Goal: Task Accomplishment & Management: Complete application form

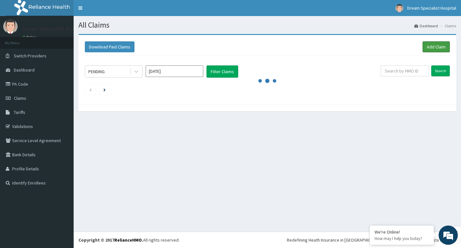
click at [430, 45] on link "Add Claim" at bounding box center [436, 46] width 27 height 11
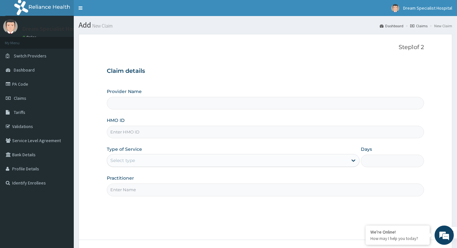
click at [123, 103] on input "Provider Name" at bounding box center [265, 103] width 317 height 12
click at [136, 102] on input "Provider Name" at bounding box center [265, 103] width 317 height 12
click at [129, 103] on input "Provider Name" at bounding box center [265, 103] width 317 height 12
click at [123, 127] on input "HMO ID" at bounding box center [265, 132] width 317 height 12
paste input "bvs/10028/a"
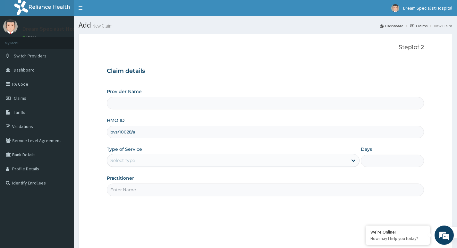
type input "bvs/10028/a"
click at [127, 159] on div "Select type" at bounding box center [122, 160] width 25 height 6
click at [254, 149] on div "Type of Service Use Up and Down to choose options, press Enter to select the cu…" at bounding box center [233, 156] width 252 height 21
click at [355, 160] on icon at bounding box center [353, 160] width 6 height 6
click at [209, 154] on div "Select type" at bounding box center [233, 160] width 252 height 13
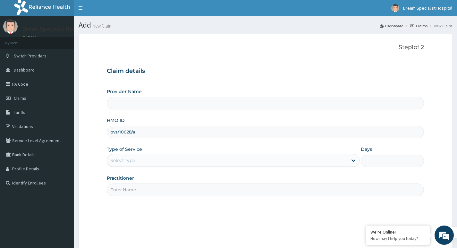
click at [154, 101] on input "Provider Name" at bounding box center [265, 103] width 317 height 12
click at [138, 158] on div "Select type" at bounding box center [227, 160] width 240 height 10
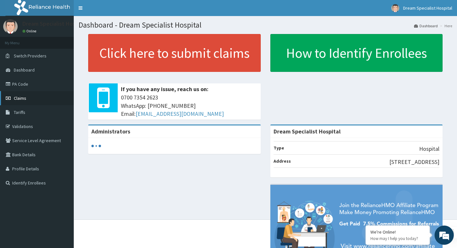
click at [20, 97] on span "Claims" at bounding box center [20, 98] width 12 height 6
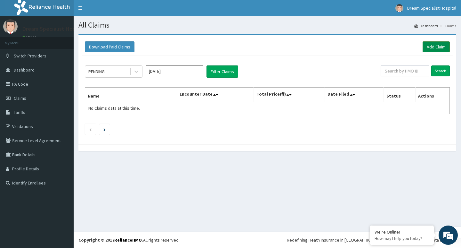
click at [436, 48] on link "Add Claim" at bounding box center [436, 46] width 27 height 11
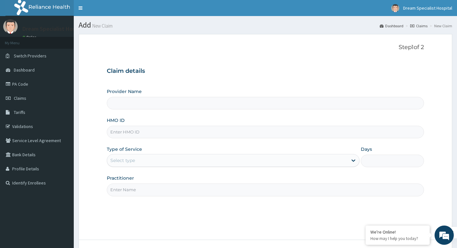
click at [115, 134] on input "HMO ID" at bounding box center [265, 132] width 317 height 12
type input "Dream Specialist Hospital"
paste input "bvs/10028/a"
type input "bvs/10028/a"
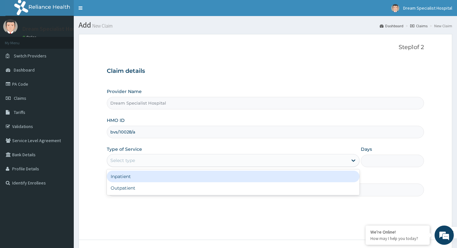
click at [128, 161] on div "Select type" at bounding box center [122, 160] width 25 height 6
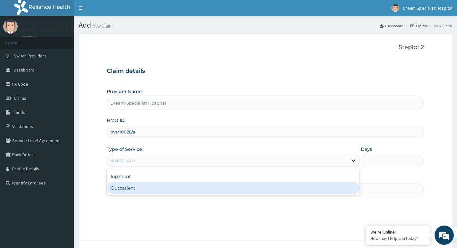
click at [123, 185] on div "Outpatient" at bounding box center [233, 188] width 252 height 12
type input "1"
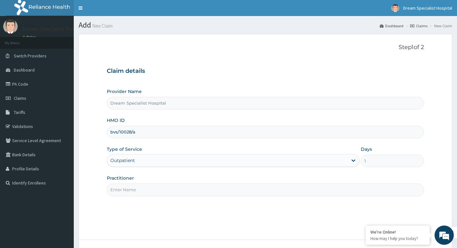
click at [143, 188] on input "Practitioner" at bounding box center [265, 189] width 317 height 12
type input "[PERSON_NAME]"
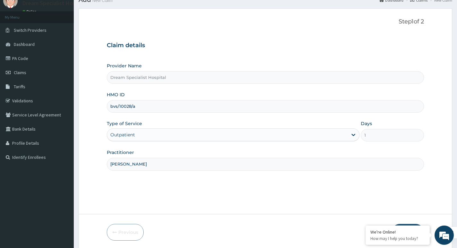
scroll to position [49, 0]
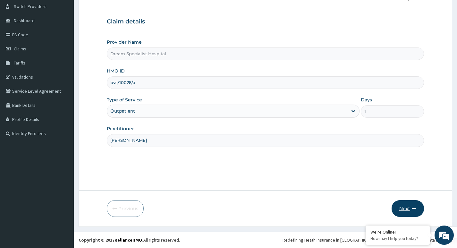
click at [401, 206] on button "Next" at bounding box center [407, 208] width 32 height 17
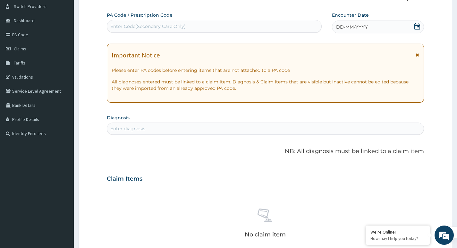
click at [417, 25] on icon at bounding box center [417, 26] width 6 height 6
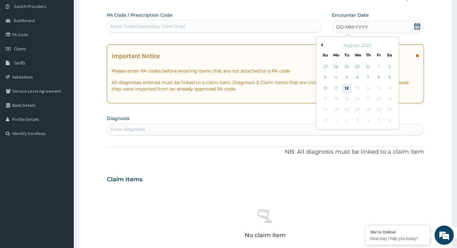
click at [343, 87] on div "12" at bounding box center [347, 88] width 10 height 10
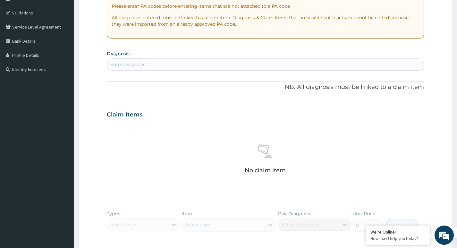
scroll to position [0, 0]
click at [137, 62] on div "Enter diagnosis" at bounding box center [127, 64] width 35 height 6
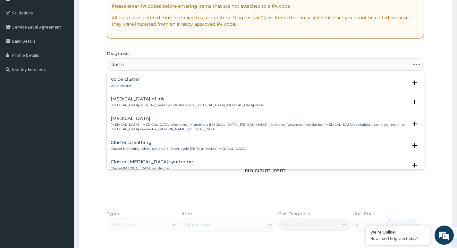
type input "cluster"
click at [142, 123] on p "[MEDICAL_DATA] , [MEDICAL_DATA] syndrome , Migrainous [MEDICAL_DATA] , [PERSON_…" at bounding box center [259, 126] width 297 height 9
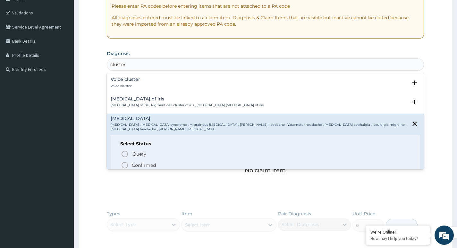
click at [142, 162] on p "Confirmed" at bounding box center [144, 165] width 24 height 6
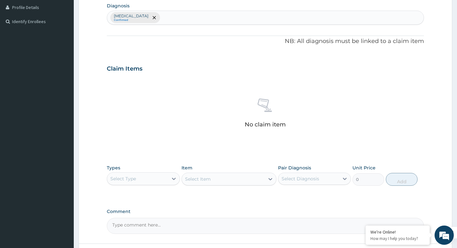
scroll to position [214, 0]
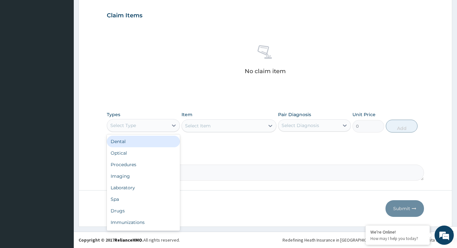
click at [133, 120] on div "Select Type" at bounding box center [143, 125] width 73 height 13
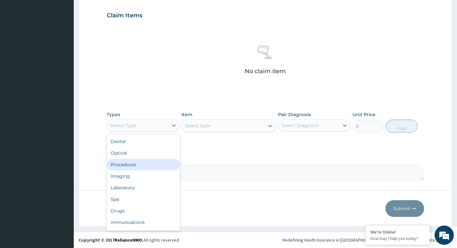
click at [128, 159] on div "Procedures" at bounding box center [143, 165] width 73 height 12
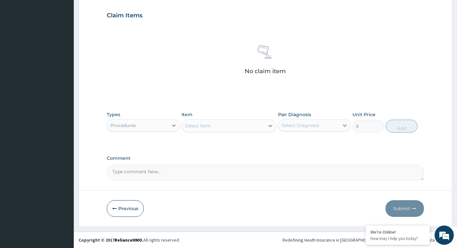
click at [214, 127] on div "Select Item" at bounding box center [223, 125] width 83 height 10
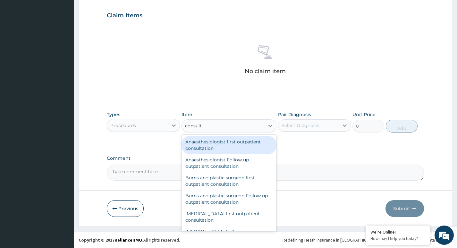
type input "consulta"
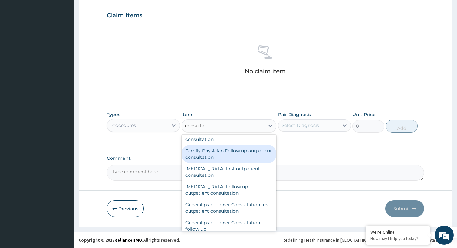
scroll to position [320, 0]
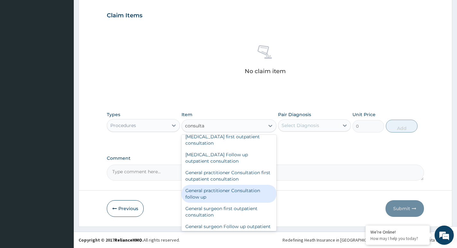
click at [205, 202] on div "General practitioner Consultation follow up" at bounding box center [228, 194] width 95 height 18
type input "3000"
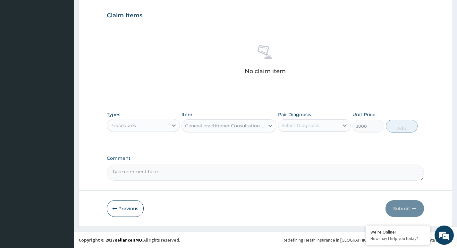
click at [260, 124] on div "General practitioner Consultation follow up" at bounding box center [225, 125] width 80 height 6
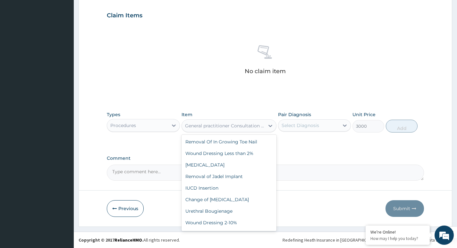
scroll to position [26837, 0]
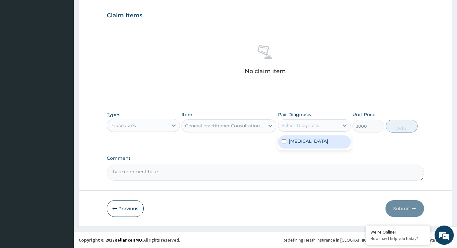
click at [329, 127] on div "Select Diagnosis" at bounding box center [308, 125] width 61 height 10
drag, startPoint x: 316, startPoint y: 137, endPoint x: 422, endPoint y: 137, distance: 106.4
click at [316, 137] on div "[MEDICAL_DATA]" at bounding box center [314, 141] width 73 height 13
checkbox input "true"
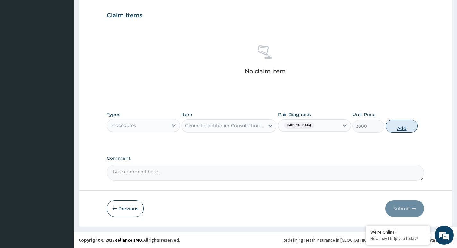
click at [408, 124] on button "Add" at bounding box center [401, 126] width 32 height 13
type input "0"
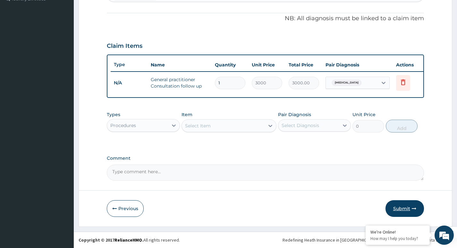
click at [405, 210] on button "Submit" at bounding box center [404, 208] width 38 height 17
